Goal: Information Seeking & Learning: Learn about a topic

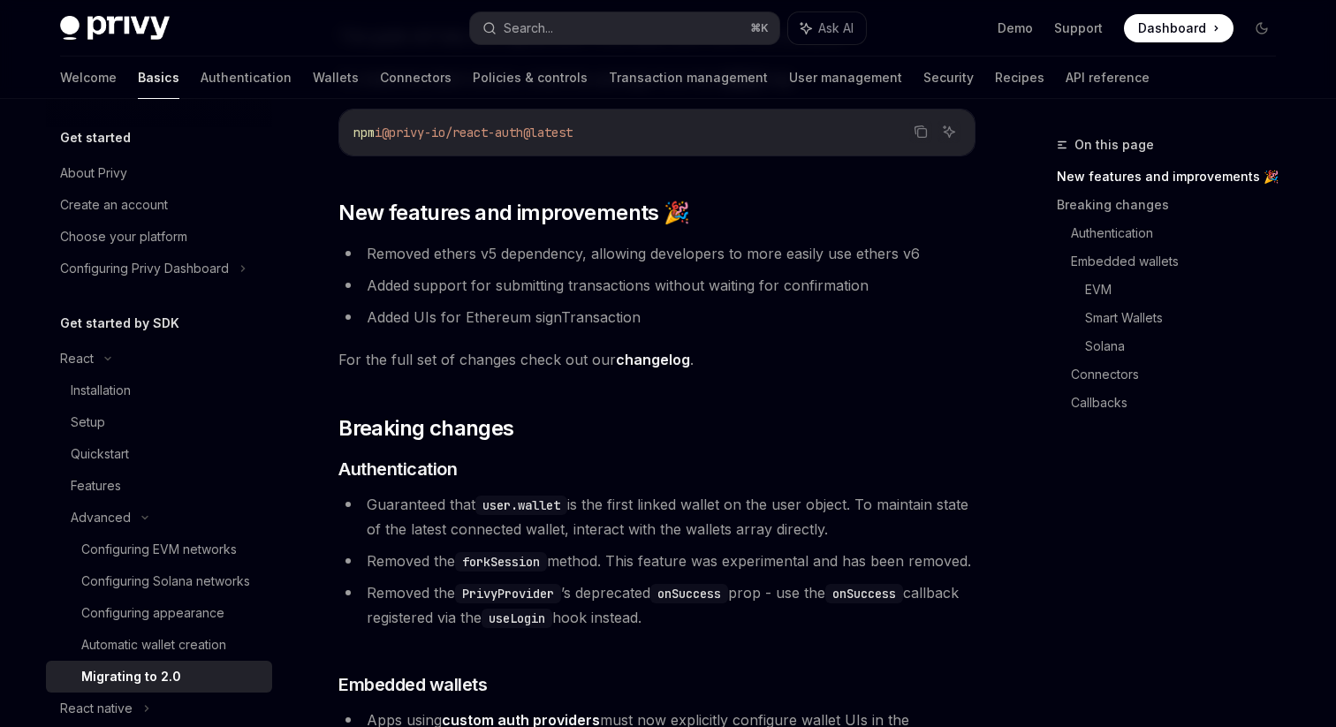
scroll to position [229, 0]
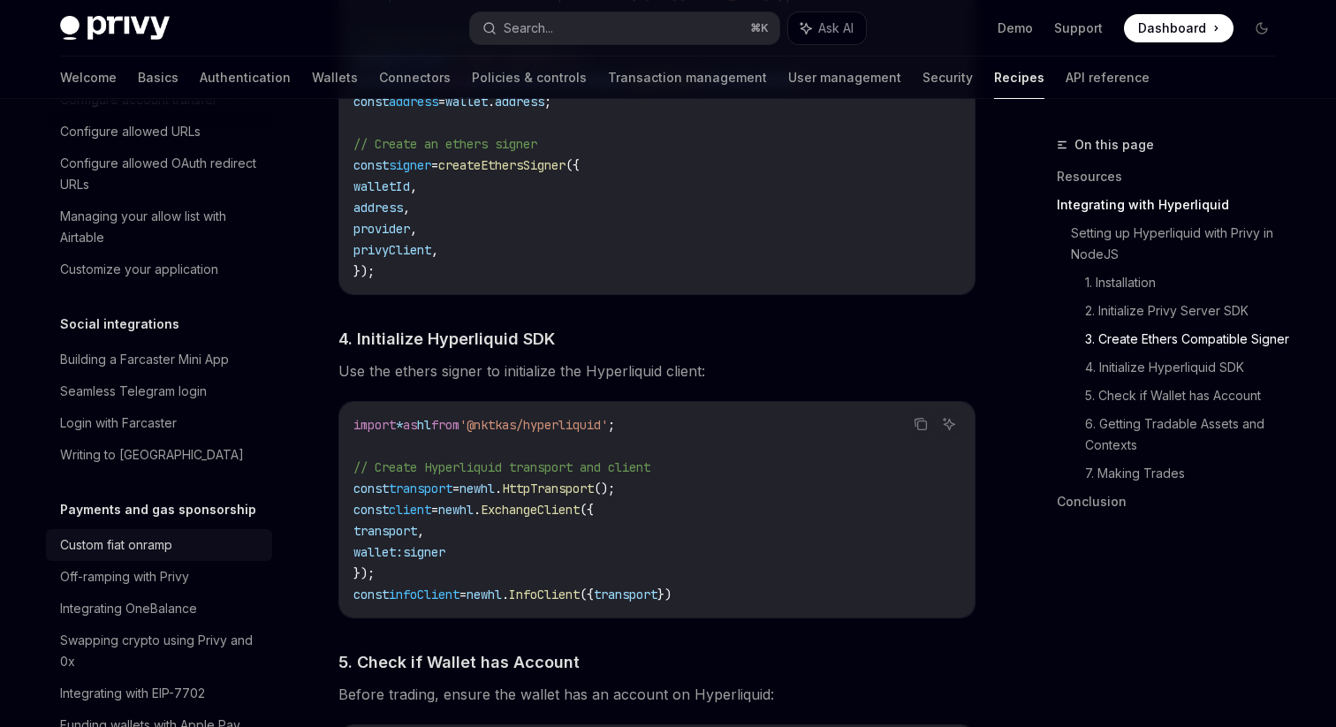
scroll to position [1155, 0]
click at [146, 536] on div "Custom fiat onramp" at bounding box center [116, 546] width 112 height 21
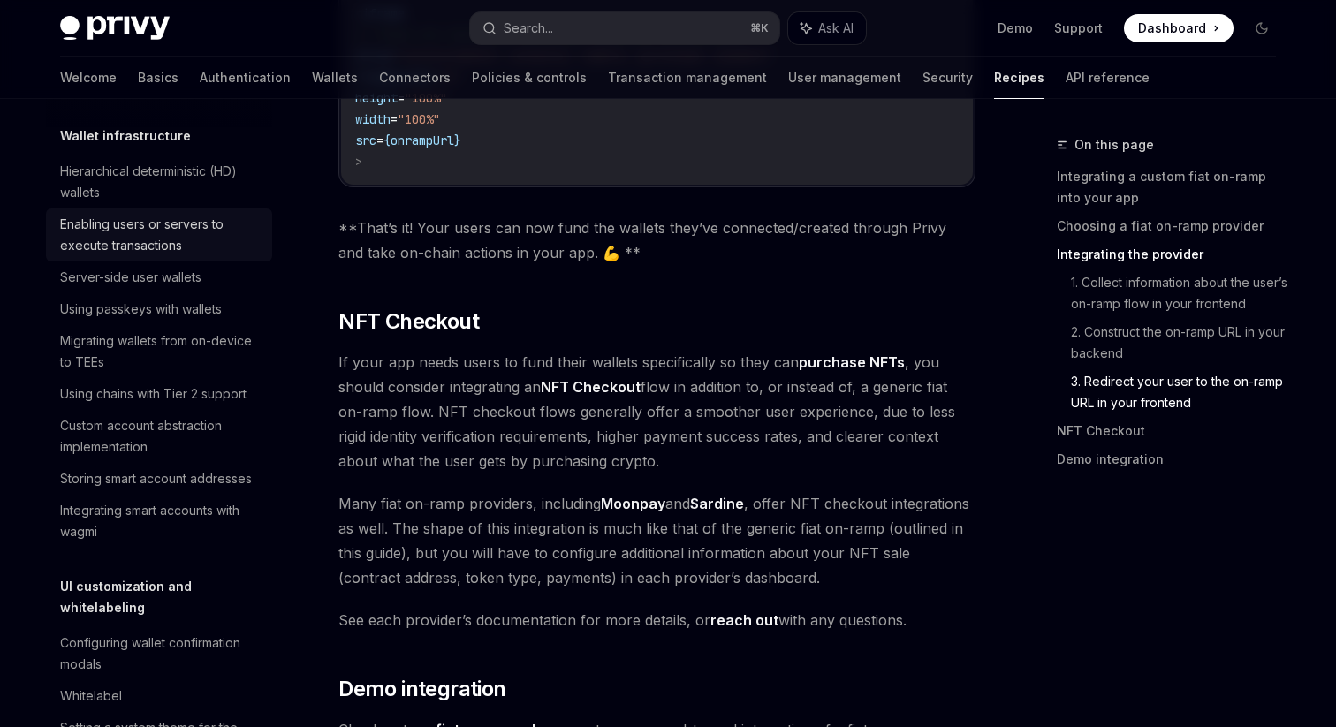
scroll to position [445, 0]
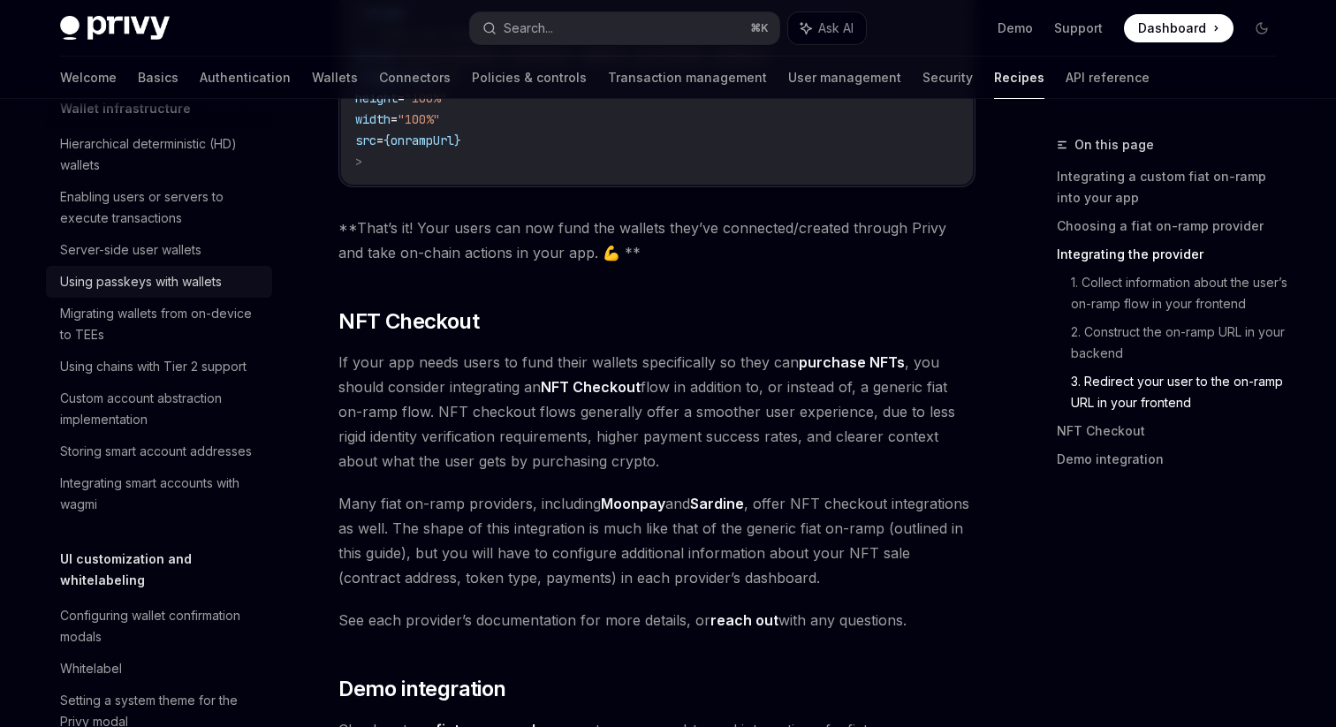
click at [186, 278] on div "Using passkeys with wallets" at bounding box center [141, 281] width 162 height 21
type textarea "*"
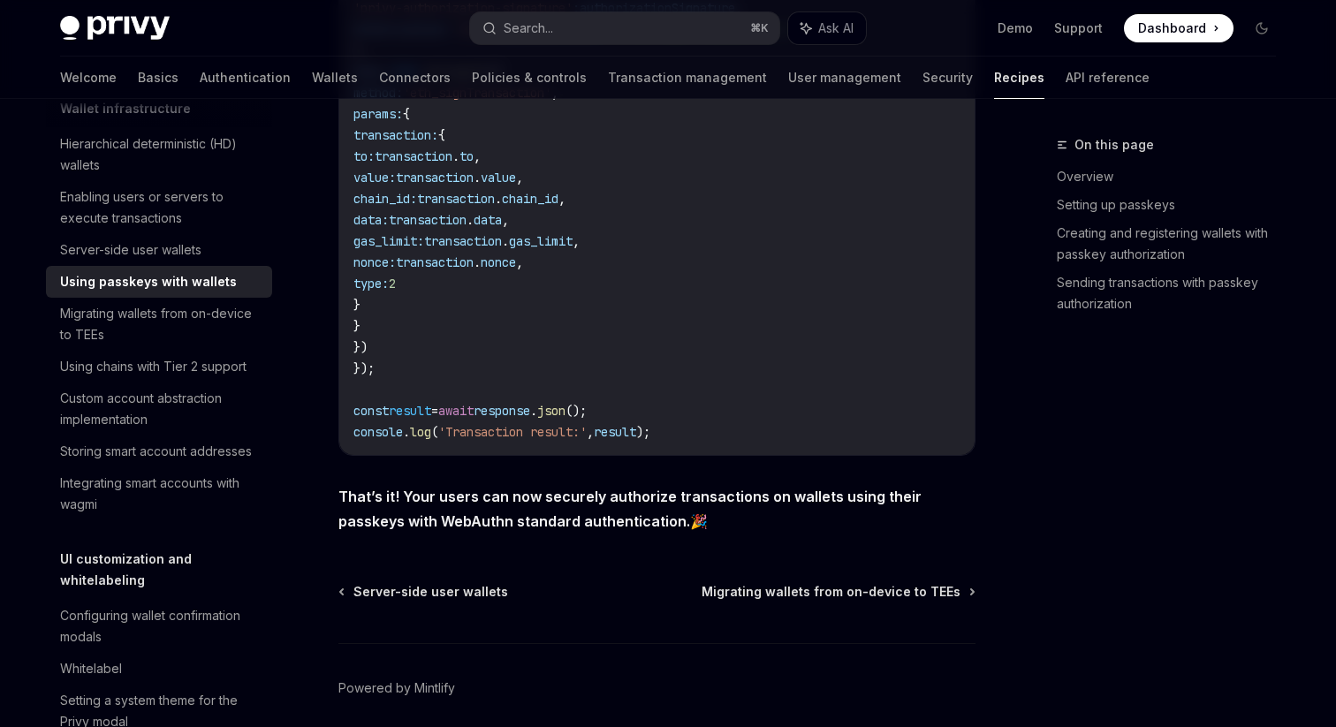
scroll to position [3460, 0]
